Goal: Task Accomplishment & Management: Manage account settings

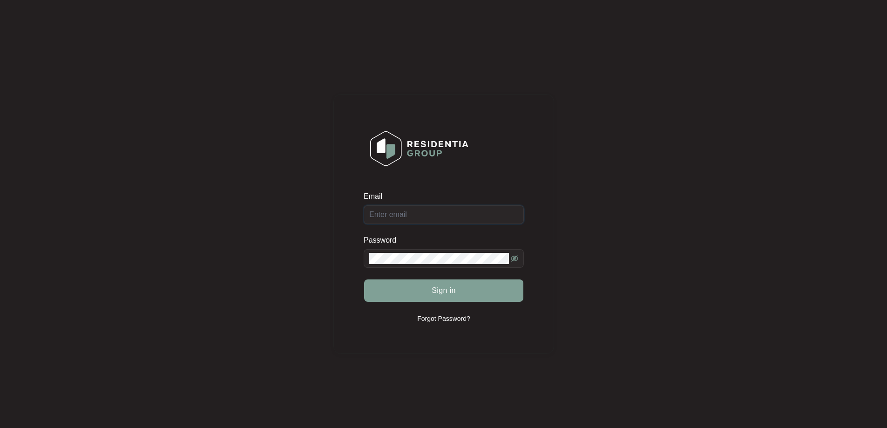
click at [448, 213] on input "Email" at bounding box center [444, 214] width 160 height 19
type input "[EMAIL_ADDRESS][DOMAIN_NAME]"
click at [480, 294] on button "Sign in" at bounding box center [443, 290] width 159 height 22
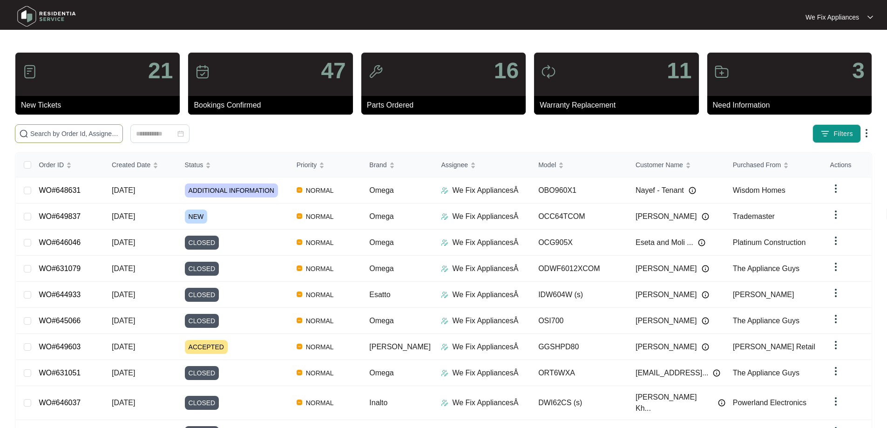
paste input "649837"
type input "649837"
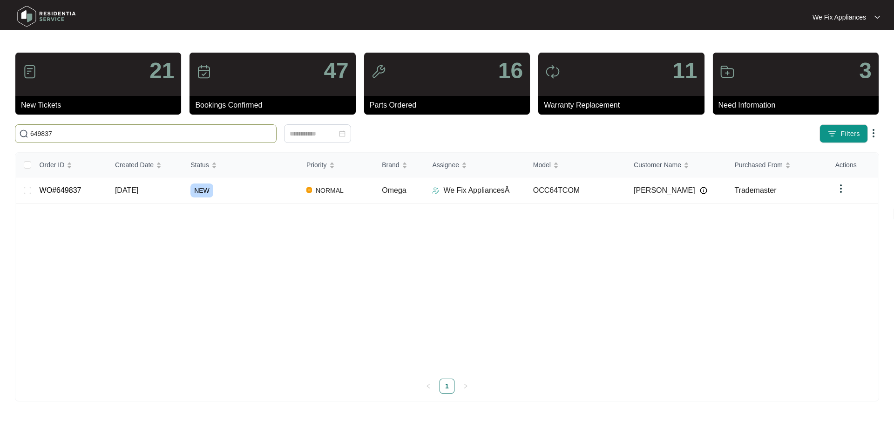
drag, startPoint x: 57, startPoint y: 136, endPoint x: 0, endPoint y: 98, distance: 68.8
click at [0, 98] on main "21 New Tickets 47 Bookings Confirmed 16 Parts Ordered 11 Warranty Replacement 3…" at bounding box center [447, 214] width 894 height 428
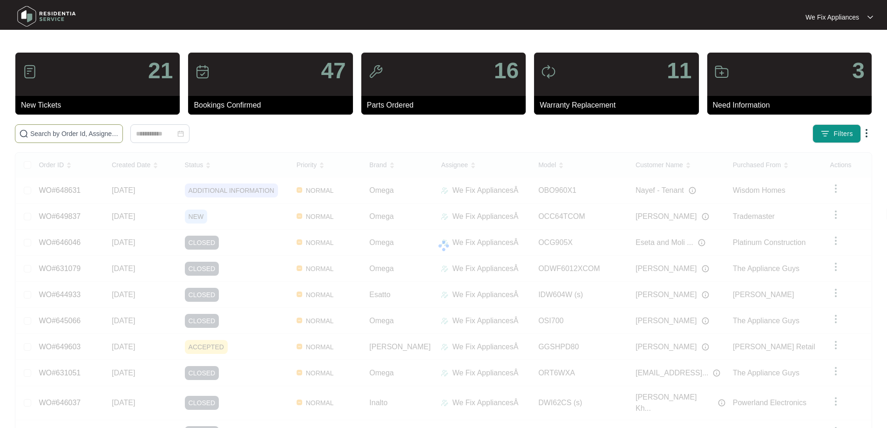
paste input "649603"
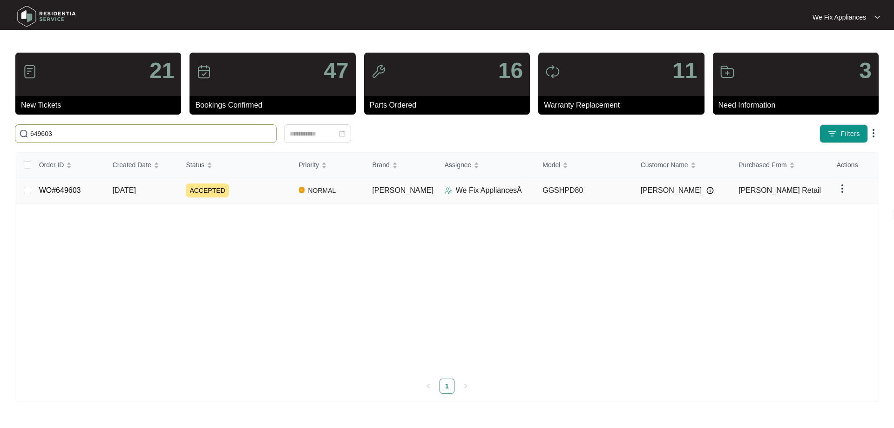
type input "649603"
click at [52, 188] on link "WO#649603" at bounding box center [60, 190] width 42 height 8
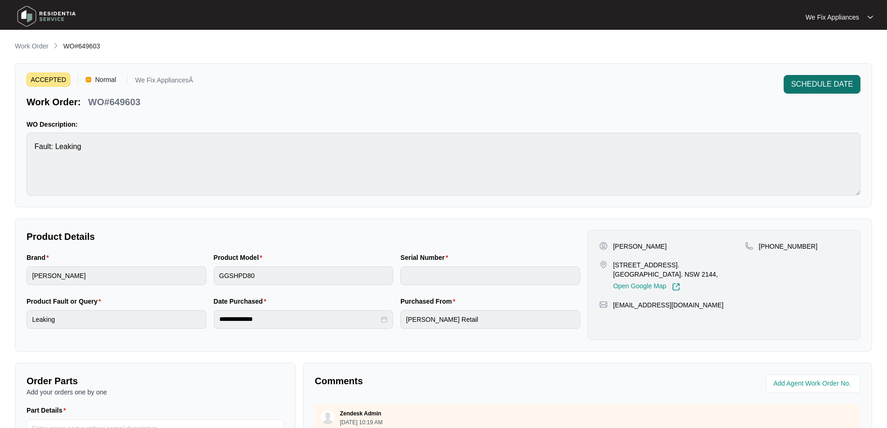
click at [804, 81] on span "SCHEDULE DATE" at bounding box center [822, 84] width 62 height 11
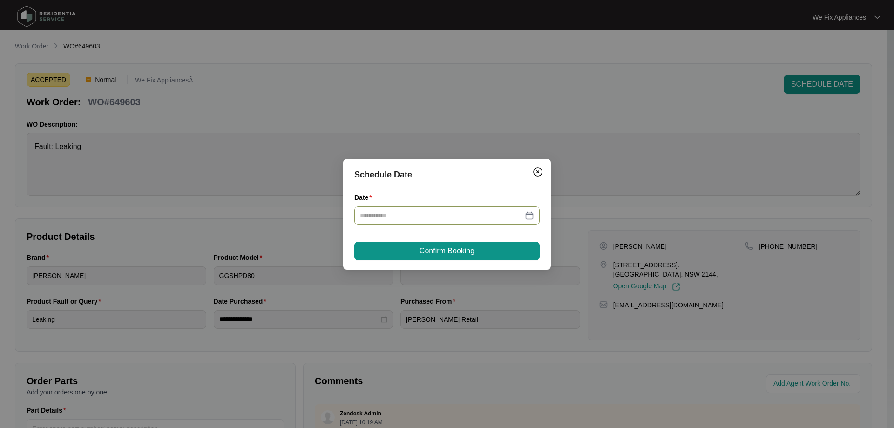
click at [423, 206] on div at bounding box center [446, 215] width 185 height 19
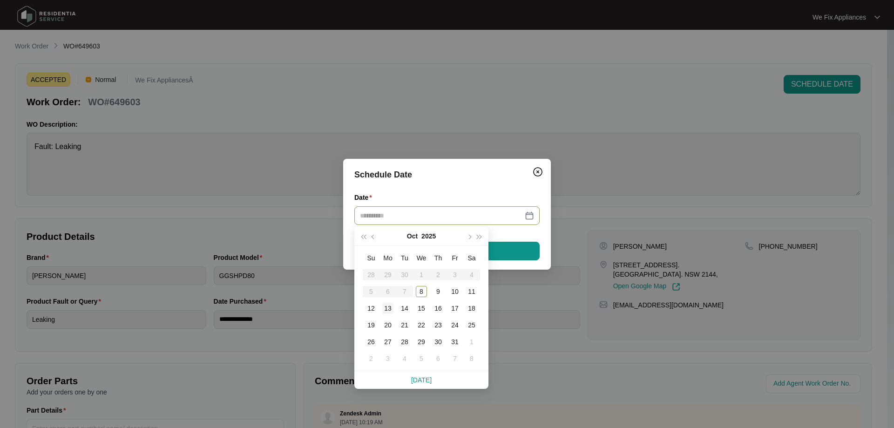
type input "**********"
click at [389, 304] on div "13" at bounding box center [387, 308] width 11 height 11
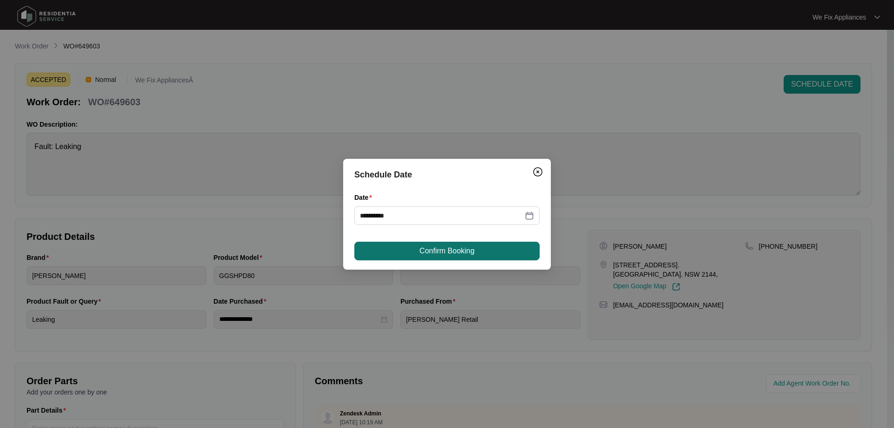
click at [446, 253] on span "Confirm Booking" at bounding box center [446, 250] width 55 height 11
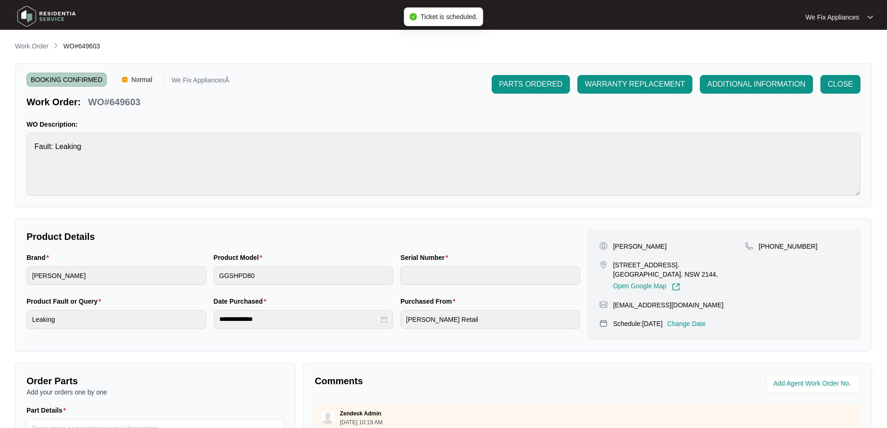
click at [62, 25] on img at bounding box center [46, 16] width 65 height 28
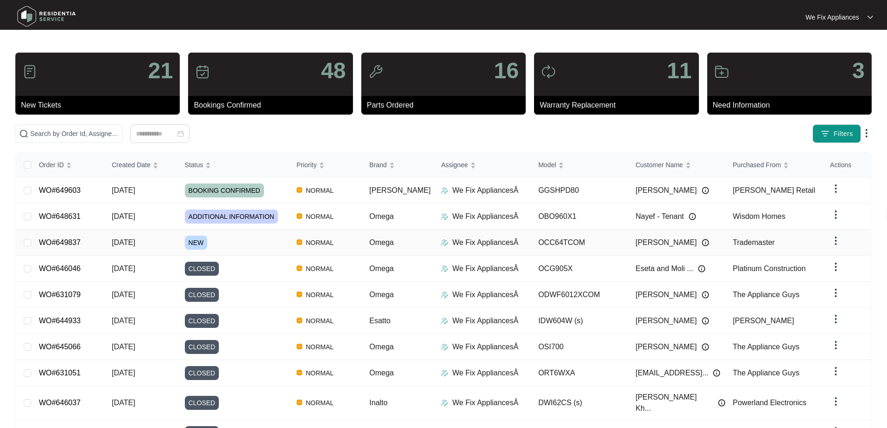
click at [54, 238] on link "WO#649837" at bounding box center [60, 242] width 42 height 8
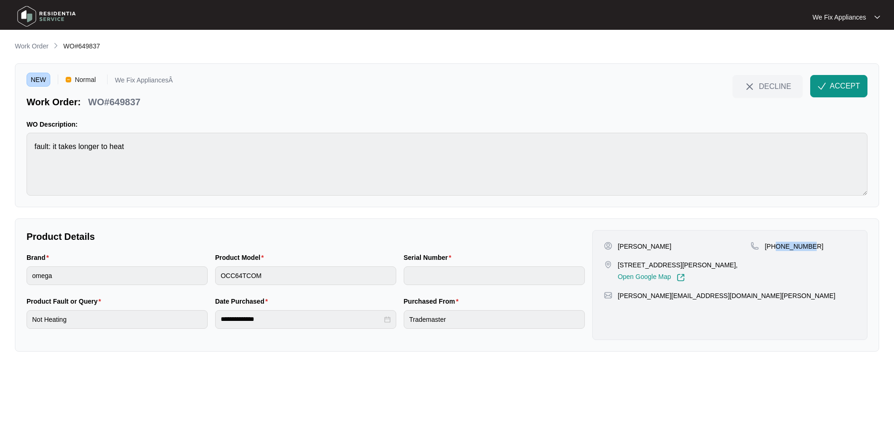
drag, startPoint x: 814, startPoint y: 248, endPoint x: 776, endPoint y: 248, distance: 37.7
click at [776, 248] on div "[PHONE_NUMBER]" at bounding box center [802, 246] width 105 height 9
copy p "450620846"
click at [864, 85] on button "ACCEPT" at bounding box center [838, 86] width 57 height 22
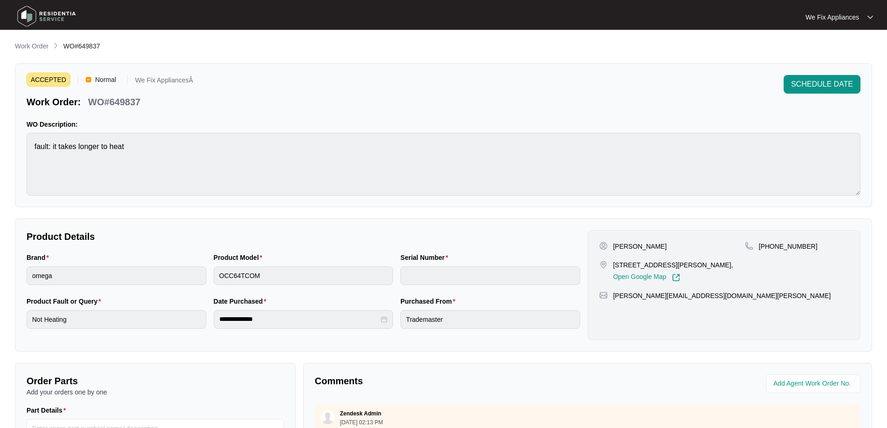
drag, startPoint x: 727, startPoint y: 278, endPoint x: 721, endPoint y: 268, distance: 11.7
click at [726, 277] on div "[STREET_ADDRESS][PERSON_NAME], Open Google Map" at bounding box center [672, 270] width 146 height 21
drag, startPoint x: 667, startPoint y: 264, endPoint x: 650, endPoint y: 266, distance: 16.9
click at [650, 266] on p "[STREET_ADDRESS][PERSON_NAME]," at bounding box center [673, 264] width 120 height 9
drag, startPoint x: 669, startPoint y: 265, endPoint x: 611, endPoint y: 264, distance: 58.2
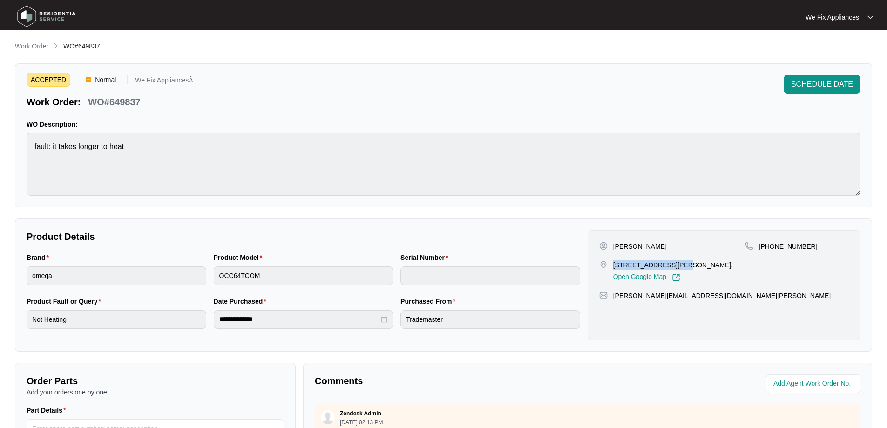
click at [611, 264] on div "[STREET_ADDRESS][PERSON_NAME], Open Google Map" at bounding box center [672, 270] width 146 height 21
copy p "Unit 1/5 [PERSON_NAME]"
click at [207, 280] on div "Brand omega Product Model OCC64TCOM Serial Number" at bounding box center [303, 274] width 561 height 44
drag, startPoint x: 668, startPoint y: 264, endPoint x: 607, endPoint y: 264, distance: 61.0
click at [607, 264] on div "[STREET_ADDRESS][PERSON_NAME], Open Google Map" at bounding box center [672, 270] width 146 height 21
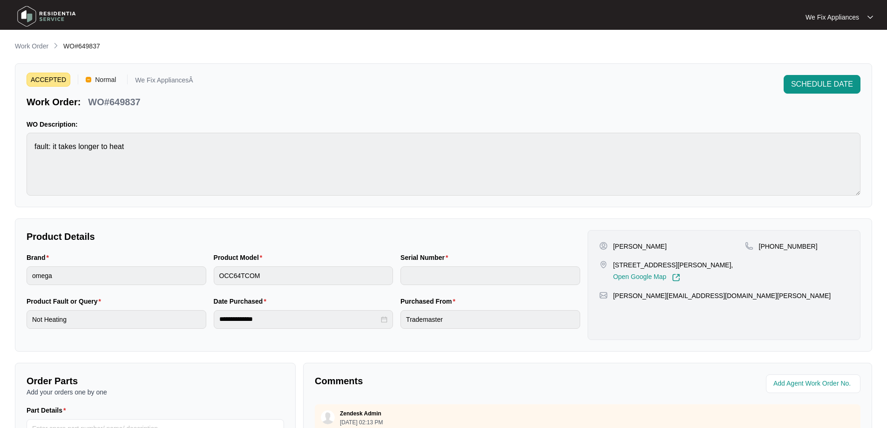
click at [822, 269] on div "[PHONE_NUMBER]" at bounding box center [797, 262] width 104 height 40
drag, startPoint x: 804, startPoint y: 239, endPoint x: 804, endPoint y: 246, distance: 7.0
click at [804, 243] on div "[PERSON_NAME] [STREET_ADDRESS][PERSON_NAME], Open Google Map [PHONE_NUMBER] [EM…" at bounding box center [724, 285] width 273 height 110
drag, startPoint x: 804, startPoint y: 245, endPoint x: 770, endPoint y: 245, distance: 34.5
click at [770, 245] on div "[PHONE_NUMBER]" at bounding box center [797, 246] width 104 height 9
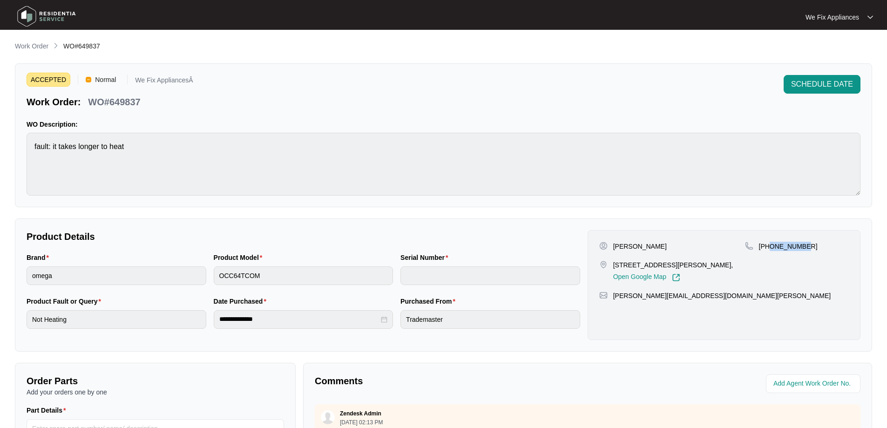
copy p "450620846"
drag, startPoint x: 674, startPoint y: 254, endPoint x: 672, endPoint y: 259, distance: 5.4
click at [672, 255] on div "[PERSON_NAME] [STREET_ADDRESS][PERSON_NAME], Open Google Map" at bounding box center [672, 262] width 146 height 40
drag, startPoint x: 668, startPoint y: 264, endPoint x: 609, endPoint y: 265, distance: 58.2
click at [609, 265] on div "[STREET_ADDRESS][PERSON_NAME], Open Google Map" at bounding box center [672, 270] width 146 height 21
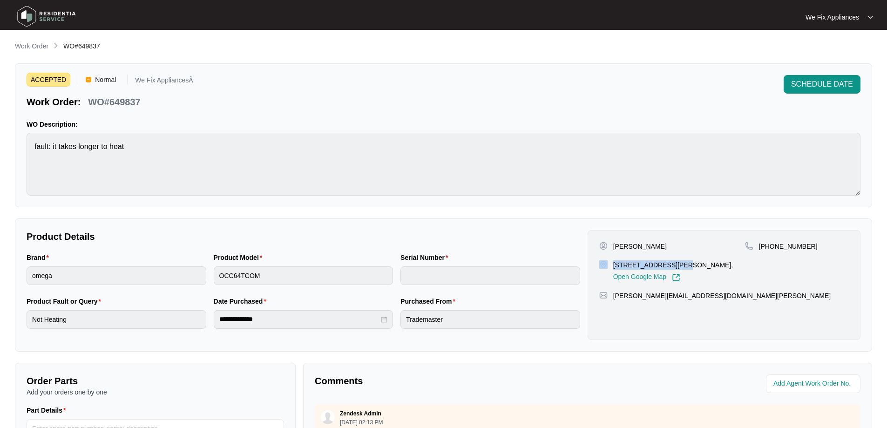
copy div "Unit 1/5 [PERSON_NAME]"
click at [0, 135] on main "**********" at bounding box center [443, 308] width 887 height 617
